Goal: Task Accomplishment & Management: Complete application form

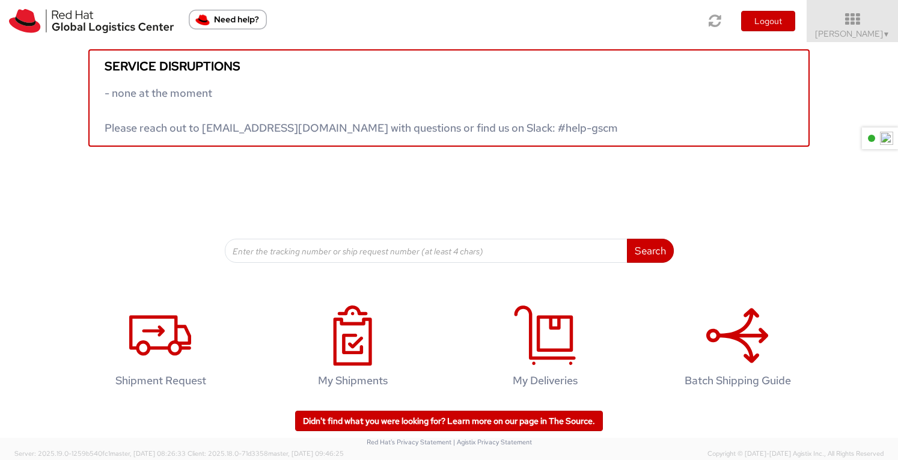
scroll to position [17, 0]
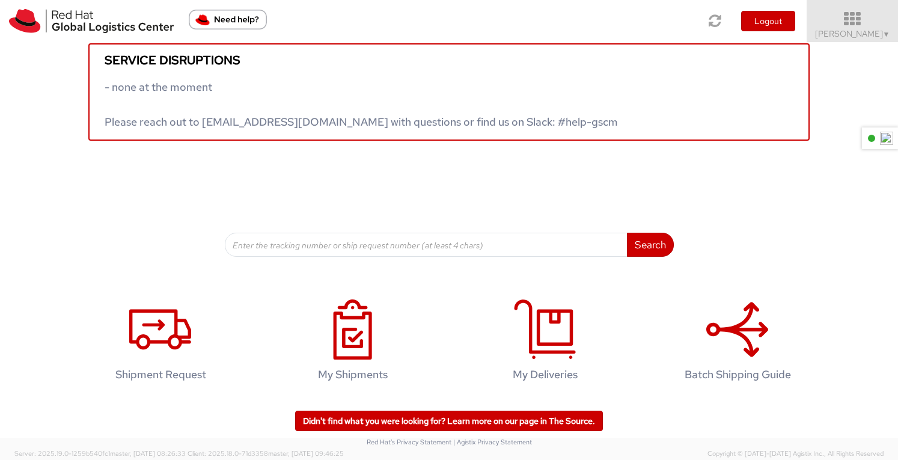
click at [856, 4] on link "Anissa Arthur ▼" at bounding box center [851, 21] width 91 height 42
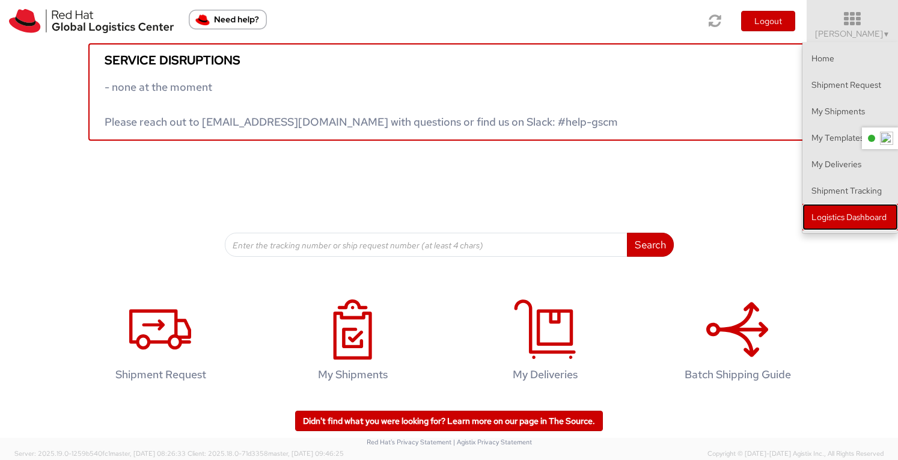
click at [842, 211] on link "Logistics Dashboard" at bounding box center [850, 217] width 96 height 26
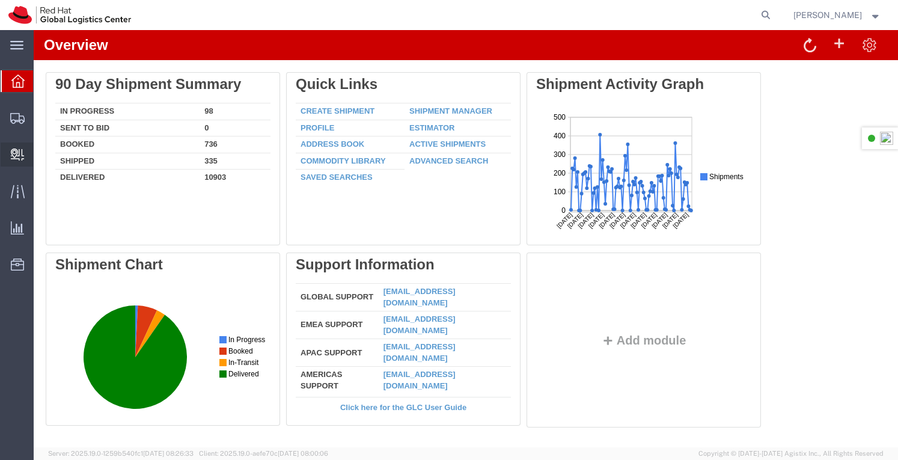
click at [0, 0] on span "Create Delivery" at bounding box center [0, 0] width 0 height 0
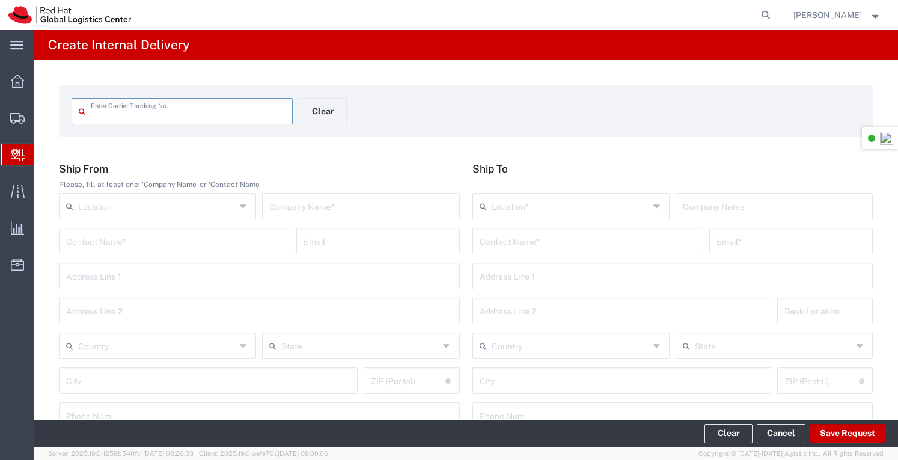
type input "8"
type input "9148664011"
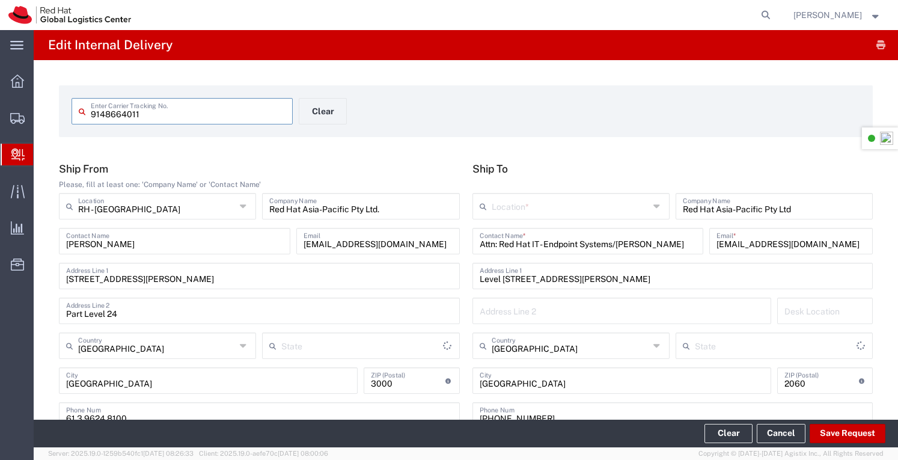
type input "Your Packaging"
type input "Domestic Express"
type input "Your Packaging"
type input "New South Wales"
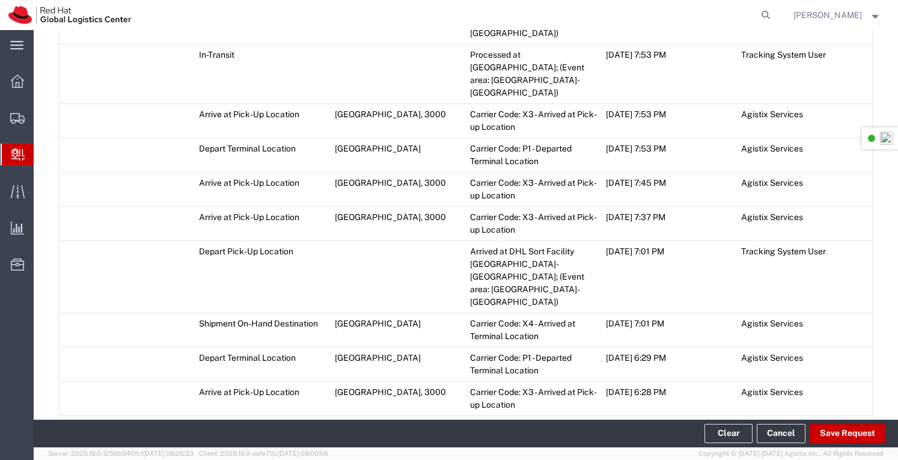
scroll to position [1742, 0]
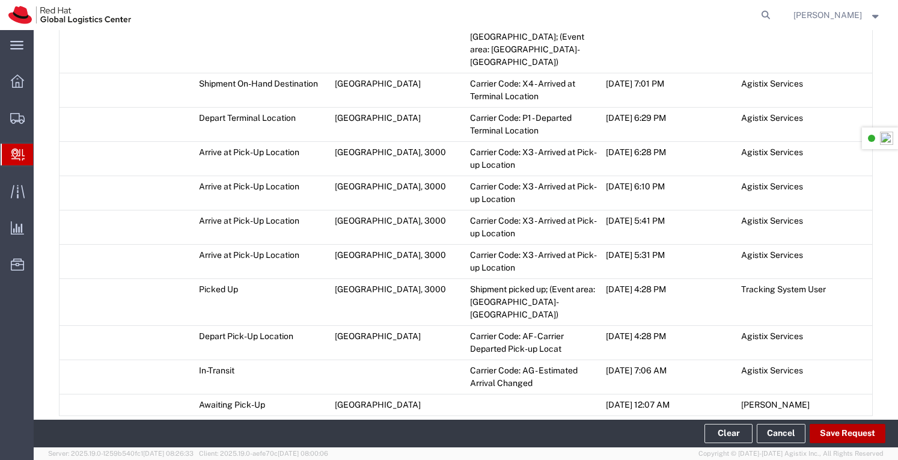
click at [836, 431] on button "Save Request" at bounding box center [847, 433] width 76 height 19
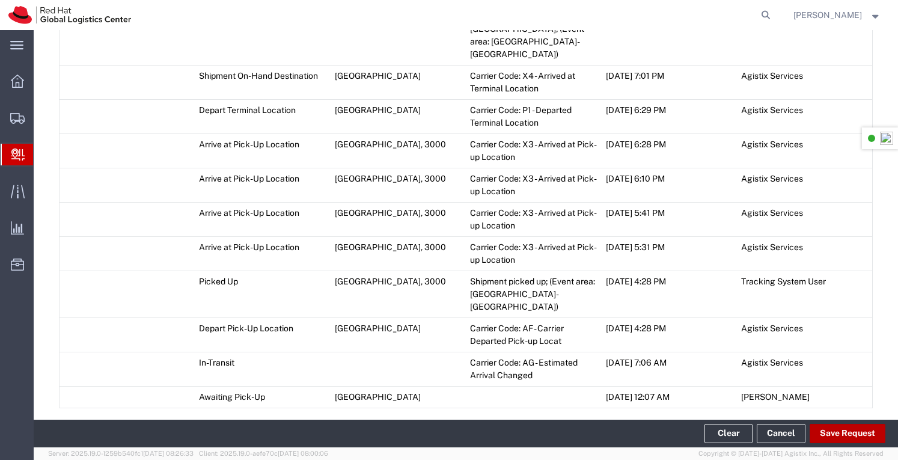
scroll to position [1764, 0]
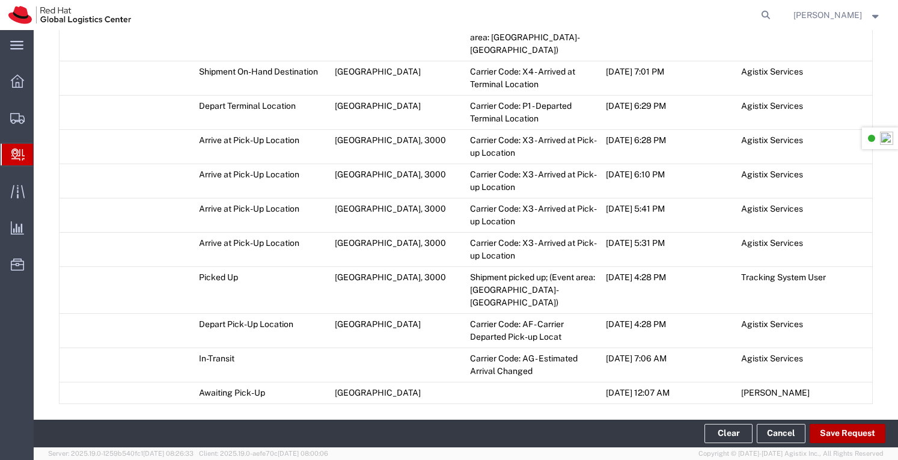
click at [852, 434] on button "Save Request" at bounding box center [847, 433] width 76 height 19
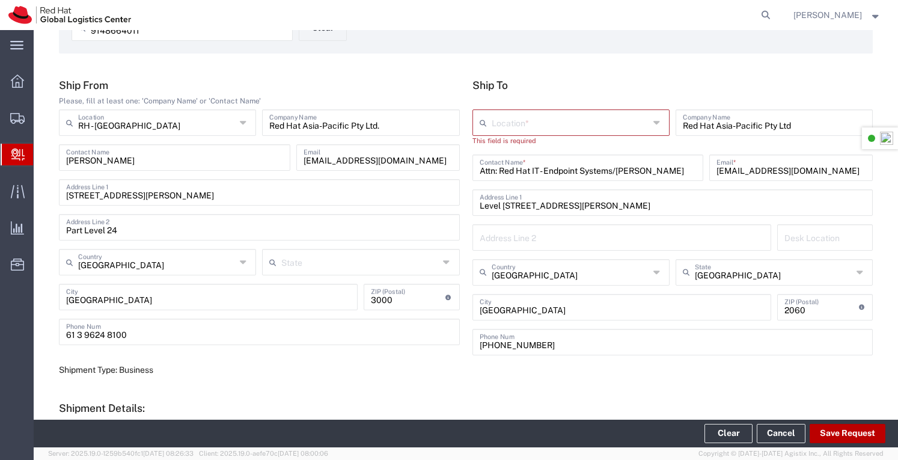
scroll to position [82, 0]
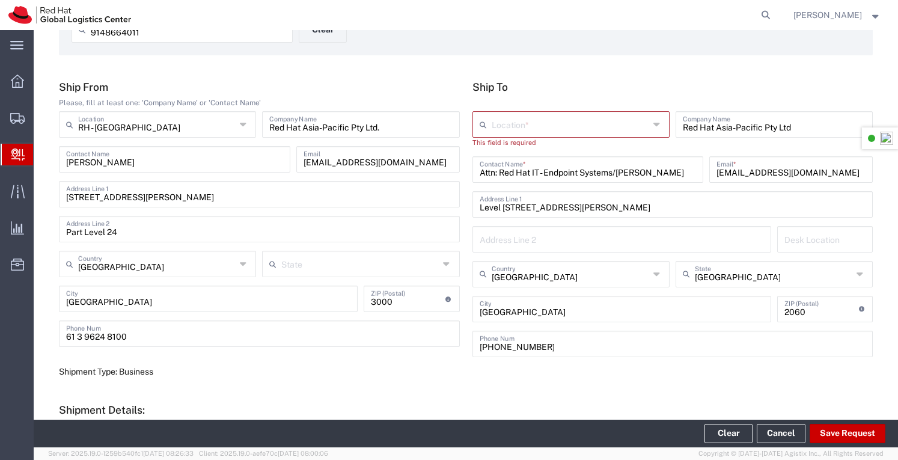
click at [653, 125] on icon at bounding box center [657, 124] width 9 height 19
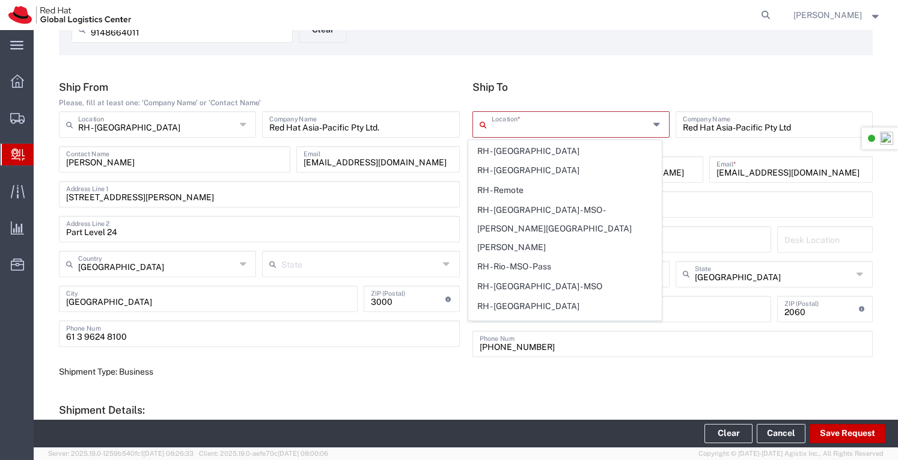
scroll to position [2223, 0]
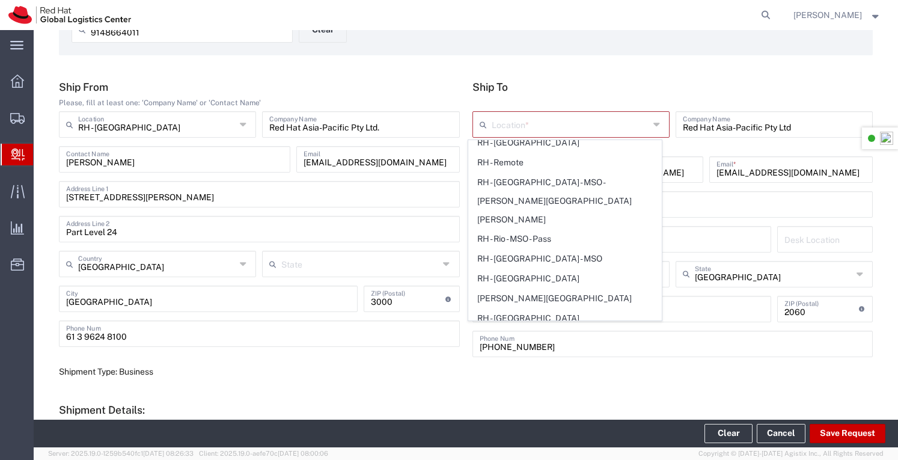
type input "RH - Sydney"
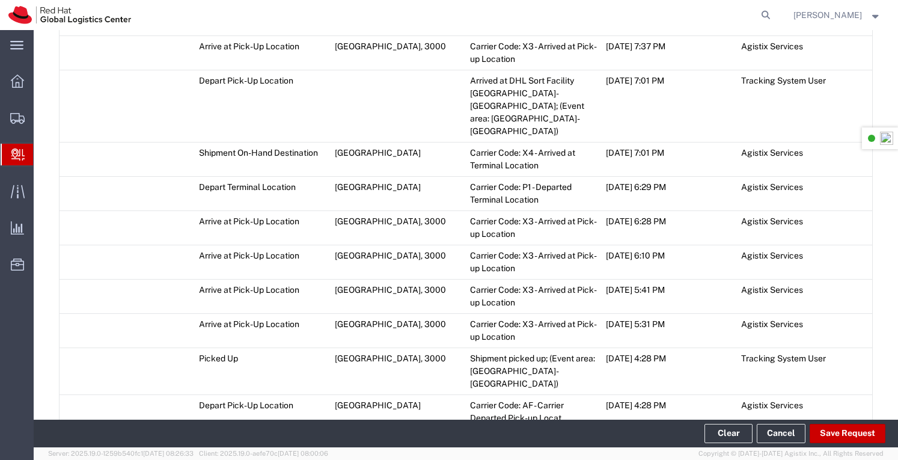
scroll to position [1754, 0]
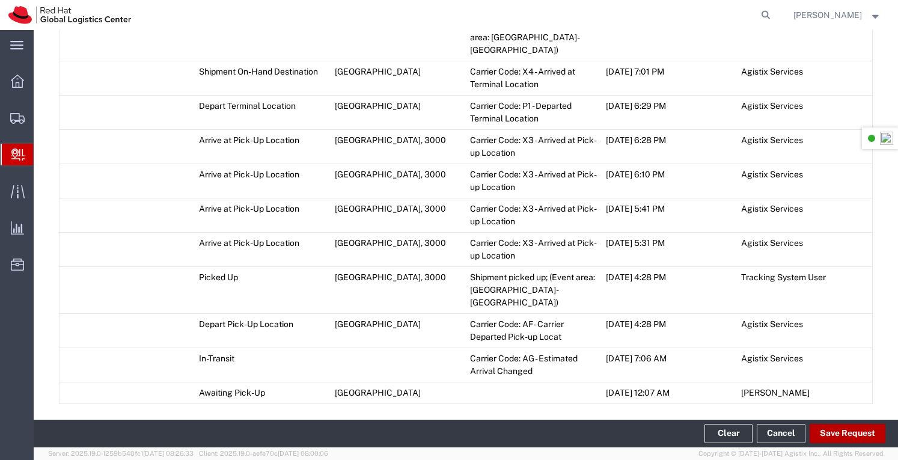
click at [837, 431] on button "Save Request" at bounding box center [847, 433] width 76 height 19
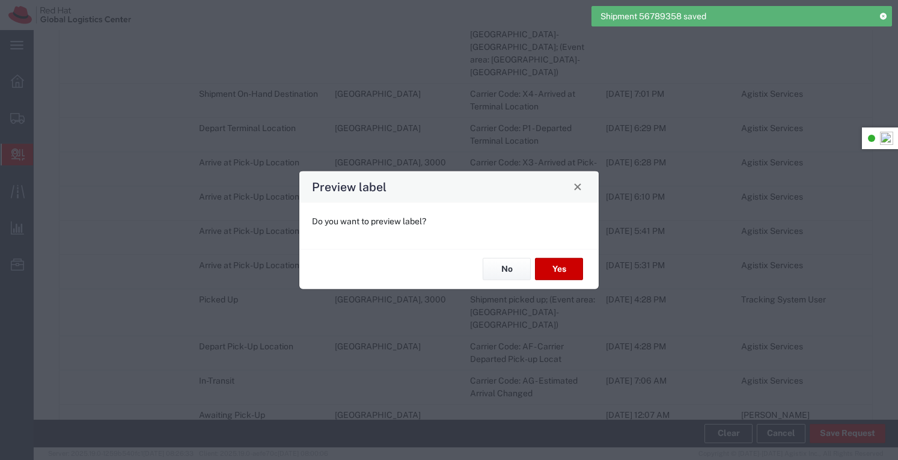
type input "Your Packaging"
type input "Domestic Express"
type input "Your Packaging"
click at [513, 267] on button "No" at bounding box center [506, 269] width 48 height 22
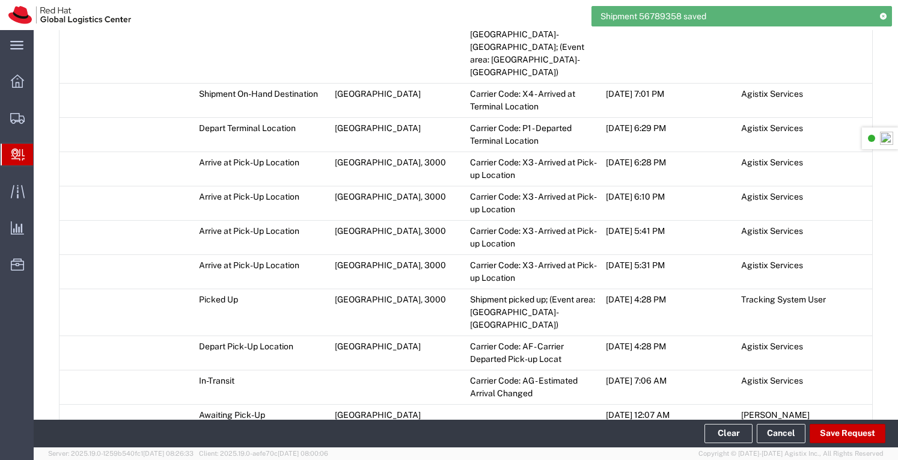
click at [124, 436] on span "Add Transit Event" at bounding box center [108, 441] width 68 height 10
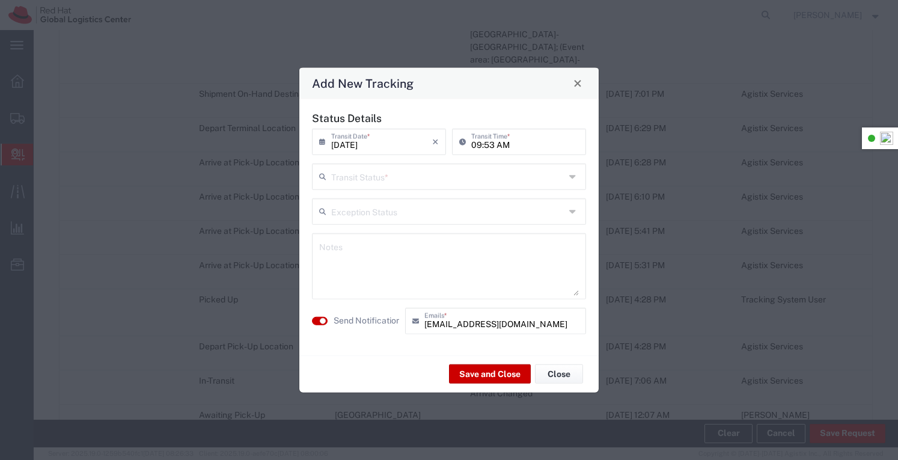
click at [572, 173] on icon at bounding box center [574, 175] width 10 height 19
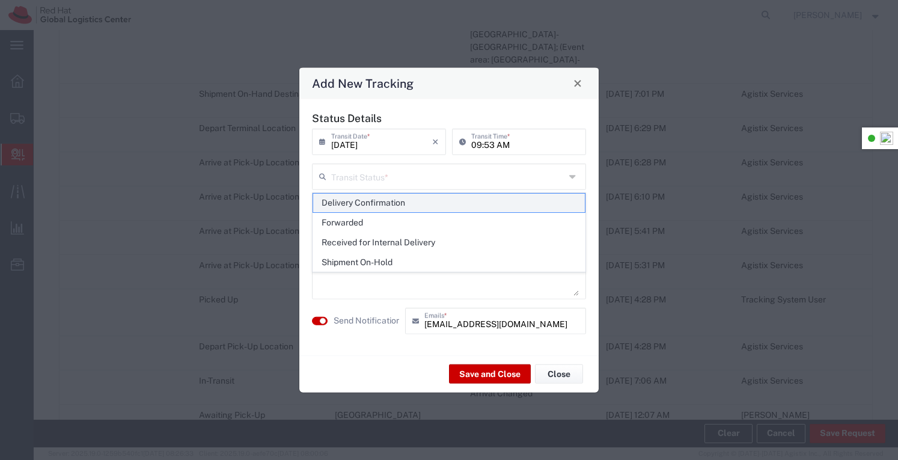
click at [404, 201] on span "Delivery Confirmation" at bounding box center [449, 202] width 272 height 19
type input "Delivery Confirmation"
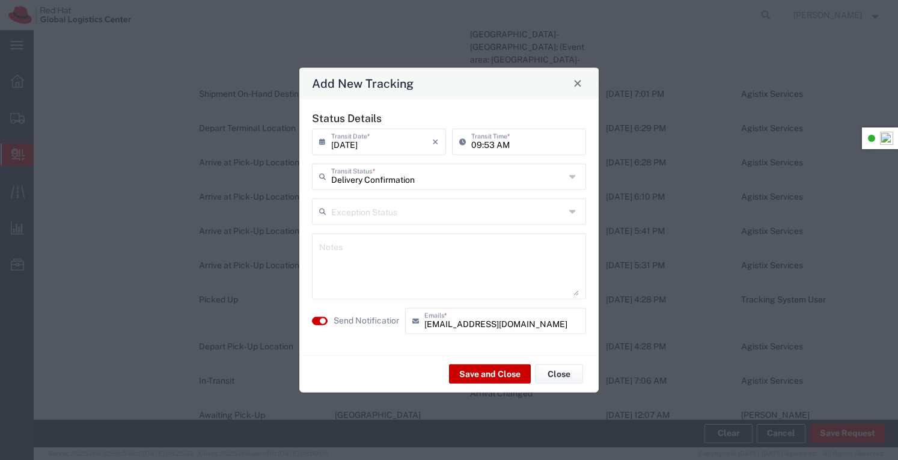
click at [381, 258] on textarea at bounding box center [449, 265] width 260 height 59
type textarea "Placed in IT storeroom"
click at [493, 376] on button "Save and Close" at bounding box center [490, 373] width 82 height 19
